Goal: Navigation & Orientation: Find specific page/section

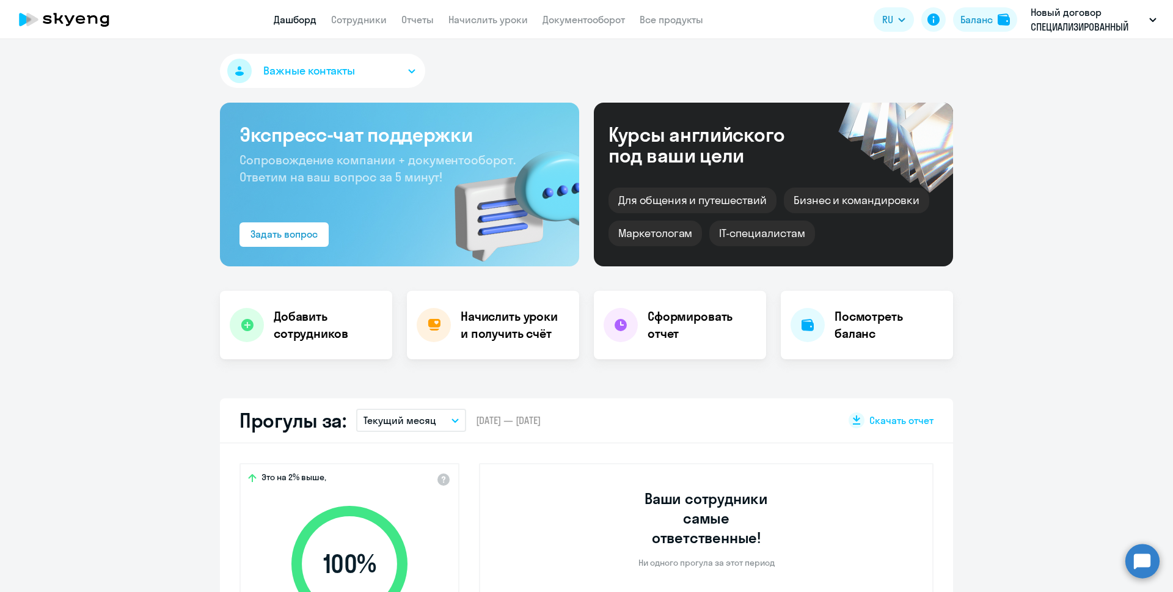
click at [362, 23] on link "Сотрудники" at bounding box center [359, 19] width 56 height 12
select select "30"
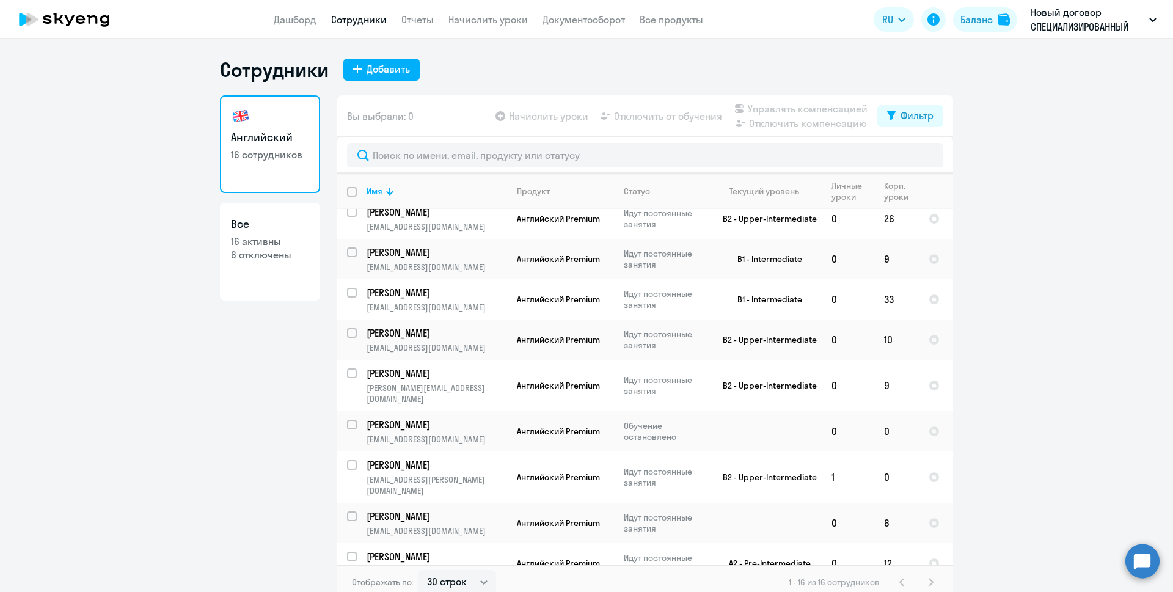
scroll to position [2, 0]
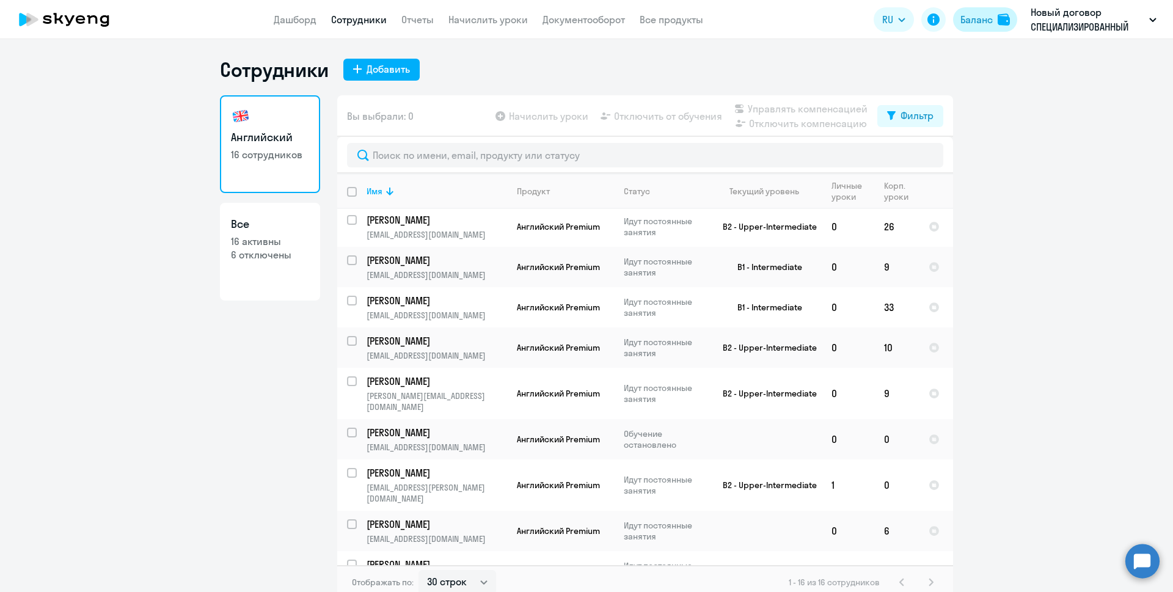
click at [961, 20] on div "Баланс" at bounding box center [976, 19] width 32 height 15
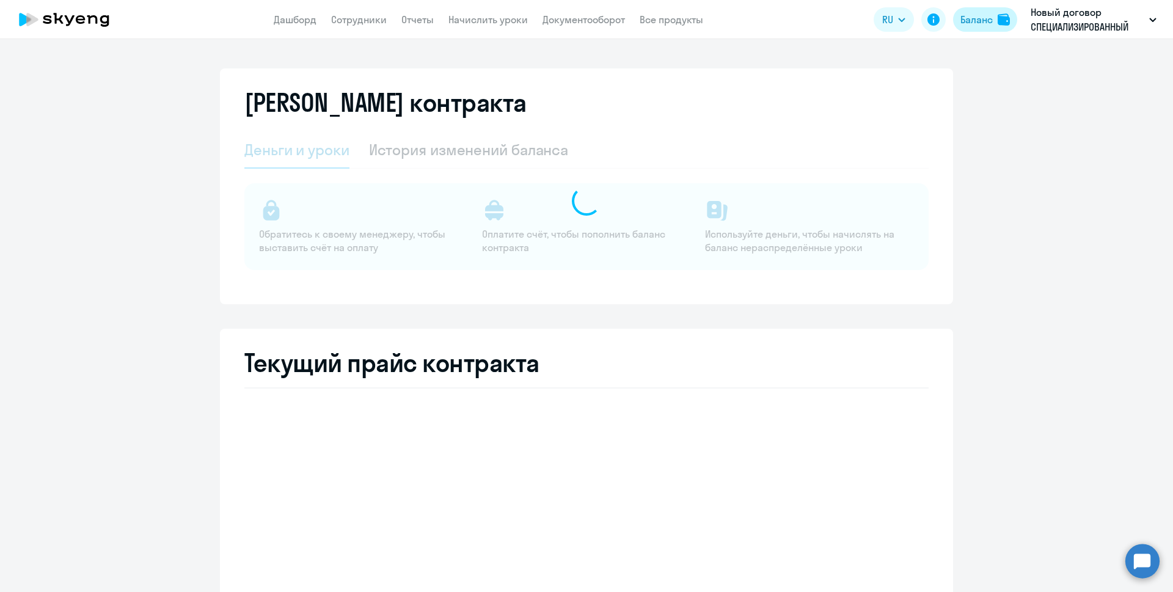
select select "english_adult_not_native_speaker"
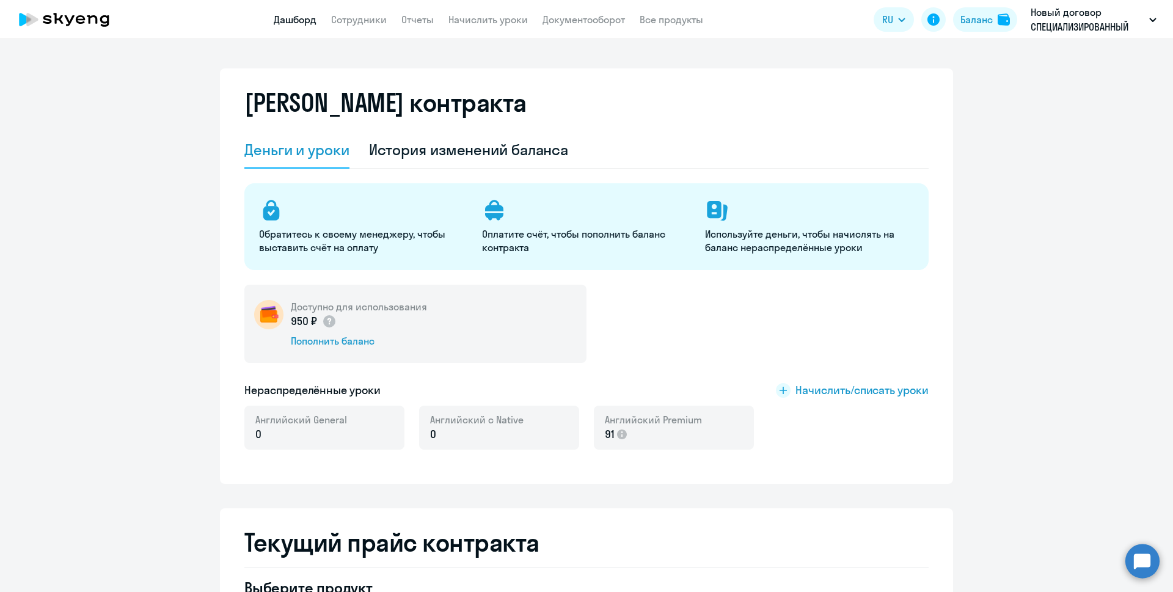
click at [310, 23] on link "Дашборд" at bounding box center [295, 19] width 43 height 12
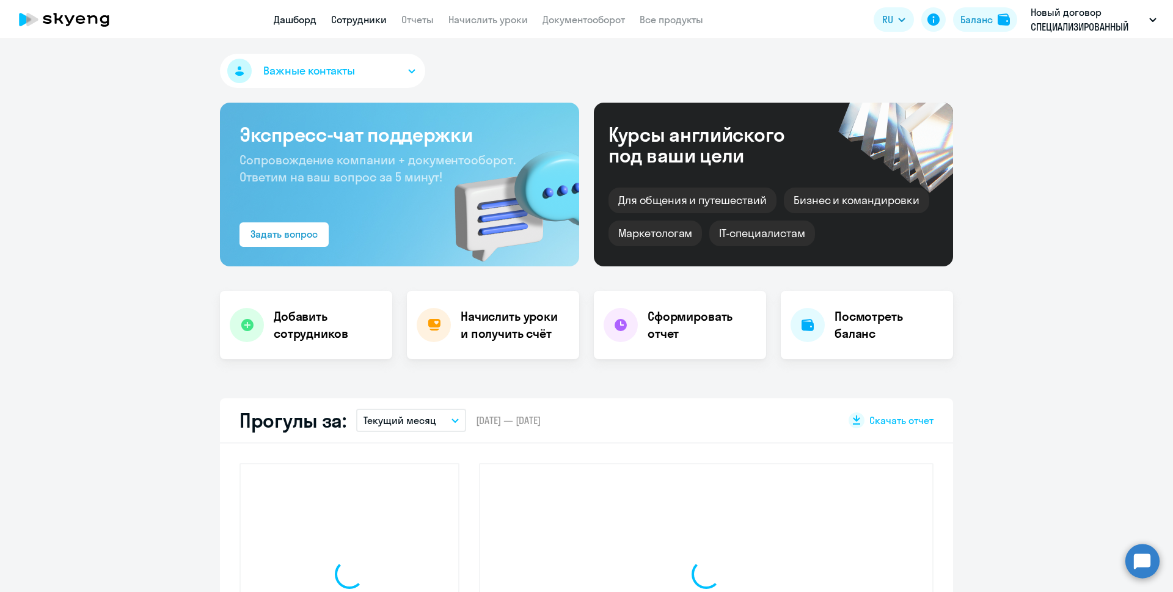
click at [352, 20] on link "Сотрудники" at bounding box center [359, 19] width 56 height 12
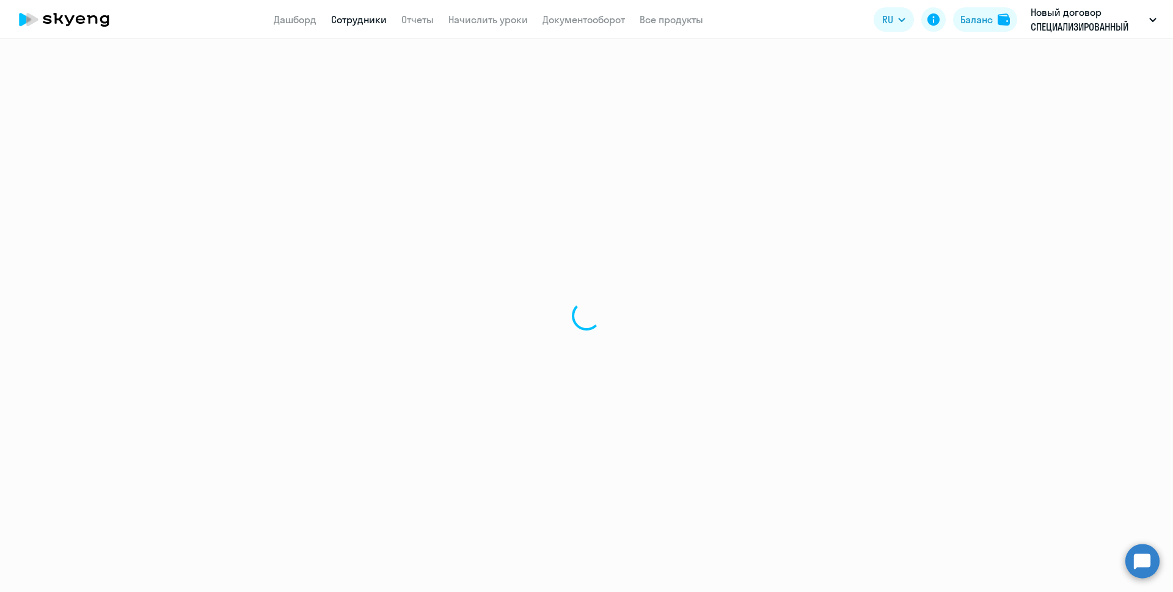
select select "30"
